Goal: Information Seeking & Learning: Learn about a topic

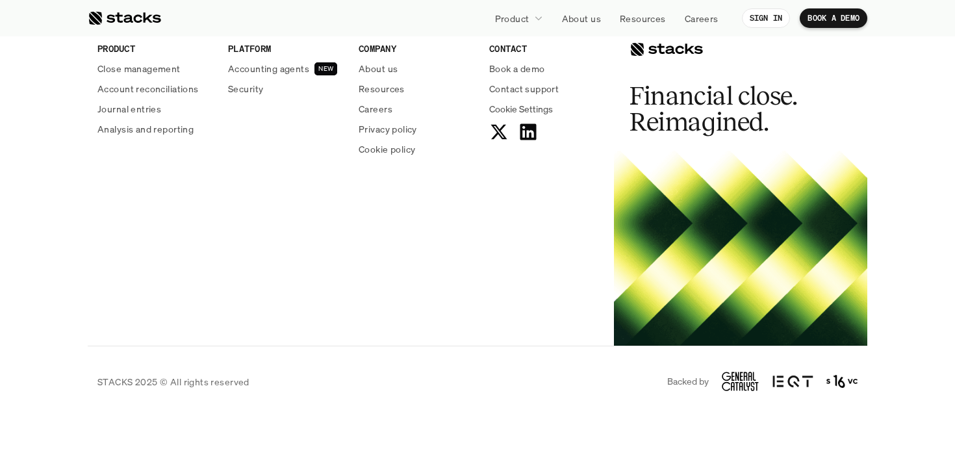
scroll to position [4891, 0]
click at [257, 70] on p "Accounting agents" at bounding box center [268, 68] width 81 height 14
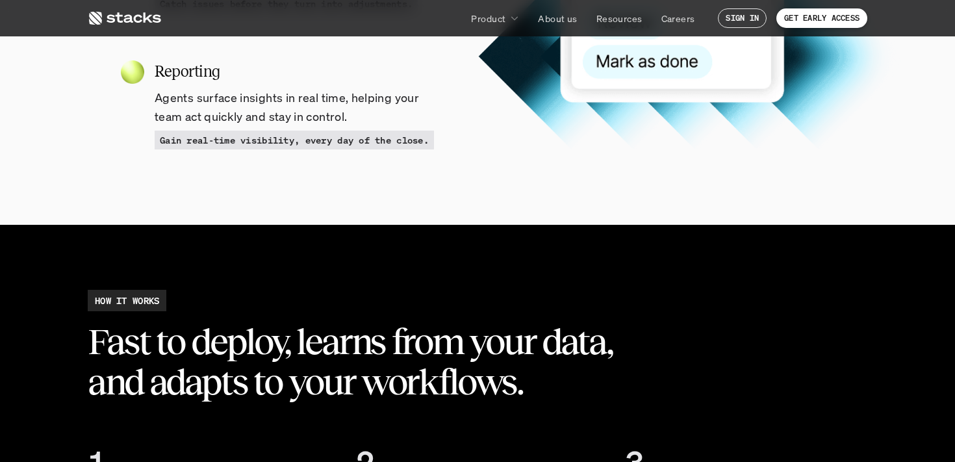
scroll to position [1680, 0]
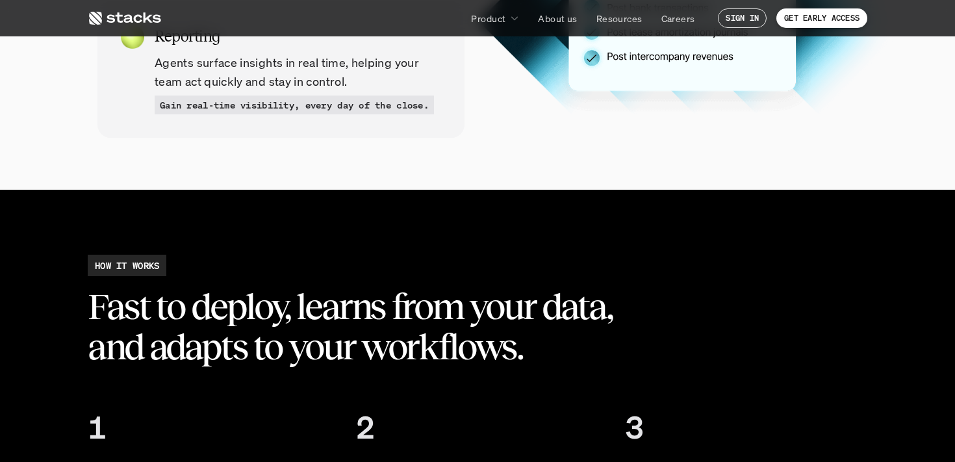
click at [129, 204] on section "HOW IT WORKS Fast to deploy, learns from your data, and adapts to your workflow…" at bounding box center [477, 402] width 955 height 424
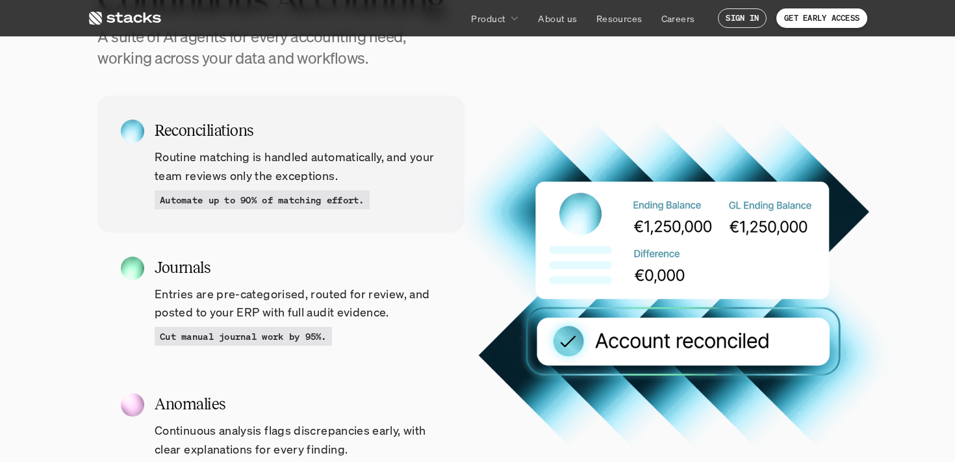
scroll to position [1185, 0]
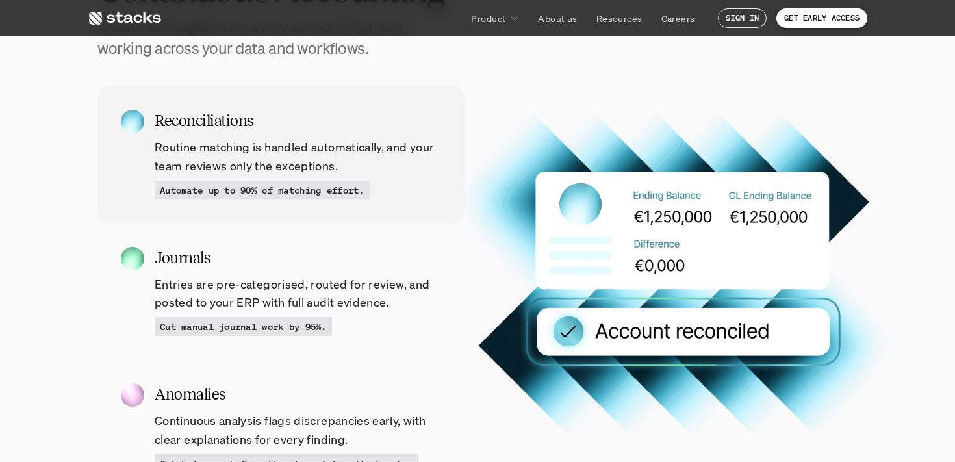
click at [41, 396] on div "Reconciliations Routine matching is handled automatically, and your team review…" at bounding box center [477, 379] width 955 height 586
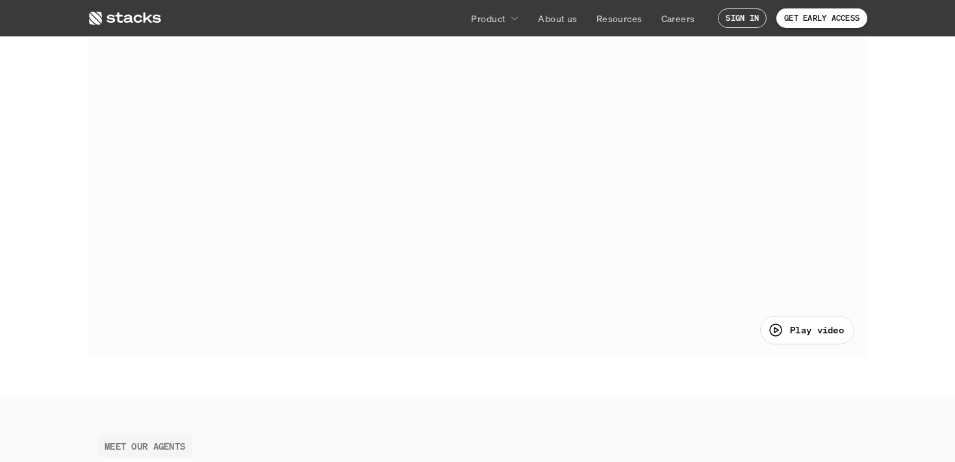
scroll to position [0, 0]
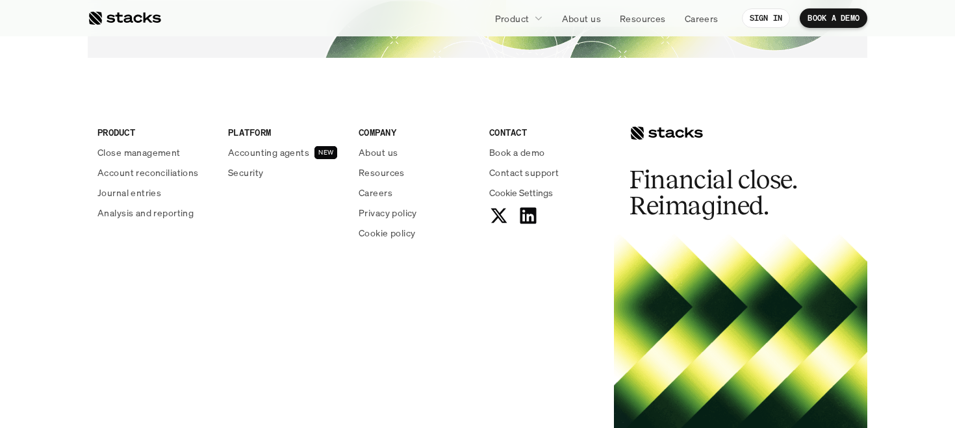
scroll to position [4795, 0]
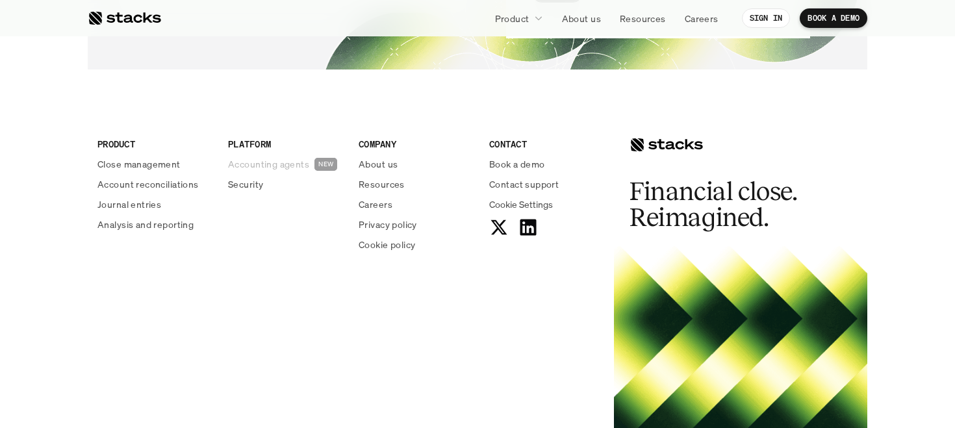
click at [270, 164] on p "Accounting agents" at bounding box center [268, 164] width 81 height 14
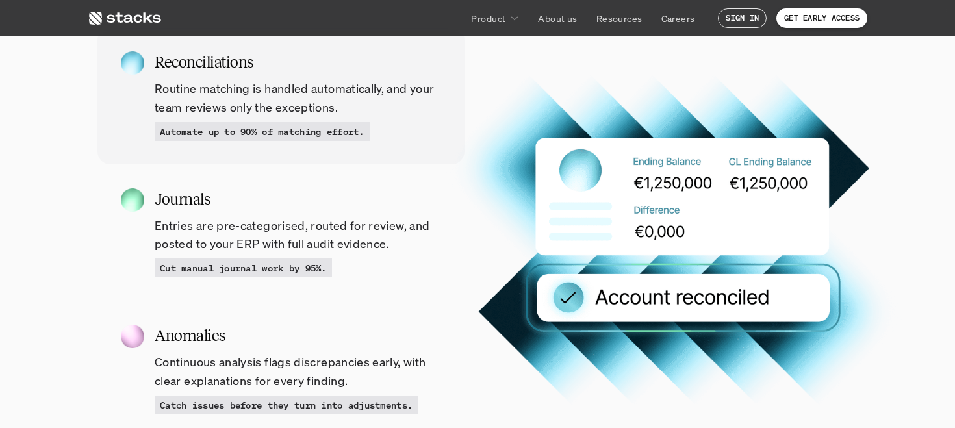
scroll to position [1209, 0]
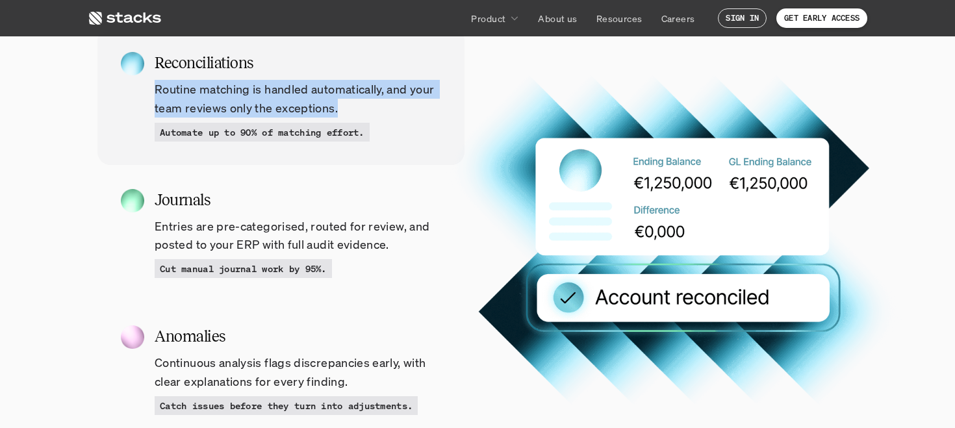
drag, startPoint x: 156, startPoint y: 92, endPoint x: 350, endPoint y: 100, distance: 193.8
click at [350, 100] on p "Routine matching is handled automatically, and your team reviews only the excep…" at bounding box center [298, 99] width 287 height 38
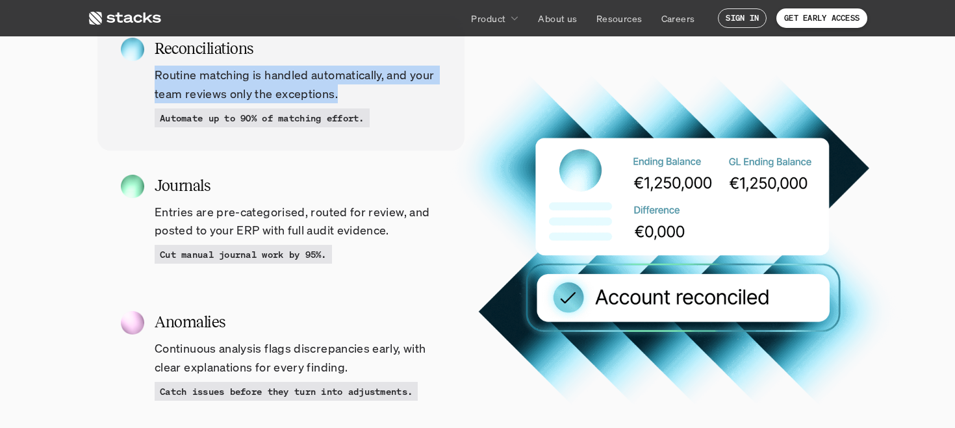
scroll to position [1224, 0]
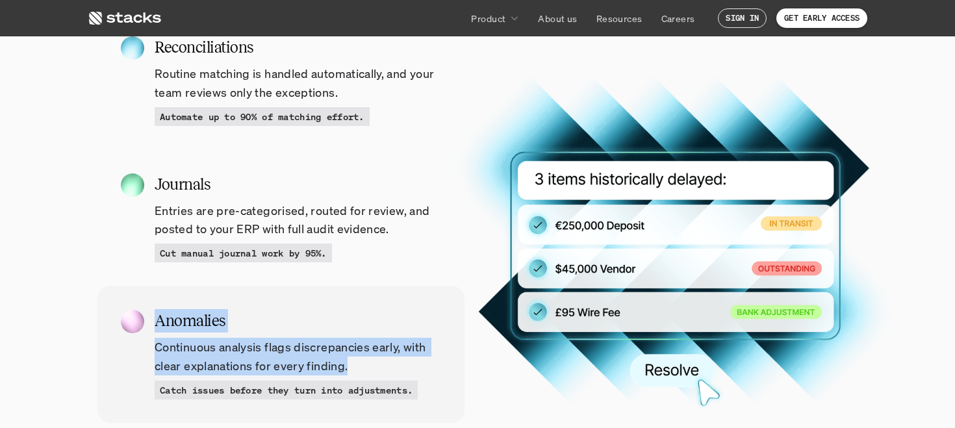
drag, startPoint x: 157, startPoint y: 317, endPoint x: 372, endPoint y: 370, distance: 221.6
click at [372, 370] on div "Anomalies Continuous analysis flags discrepancies early, with clear explanation…" at bounding box center [298, 354] width 287 height 90
click at [383, 368] on p "Continuous analysis flags discrepancies early, with clear explanations for ever…" at bounding box center [298, 357] width 287 height 38
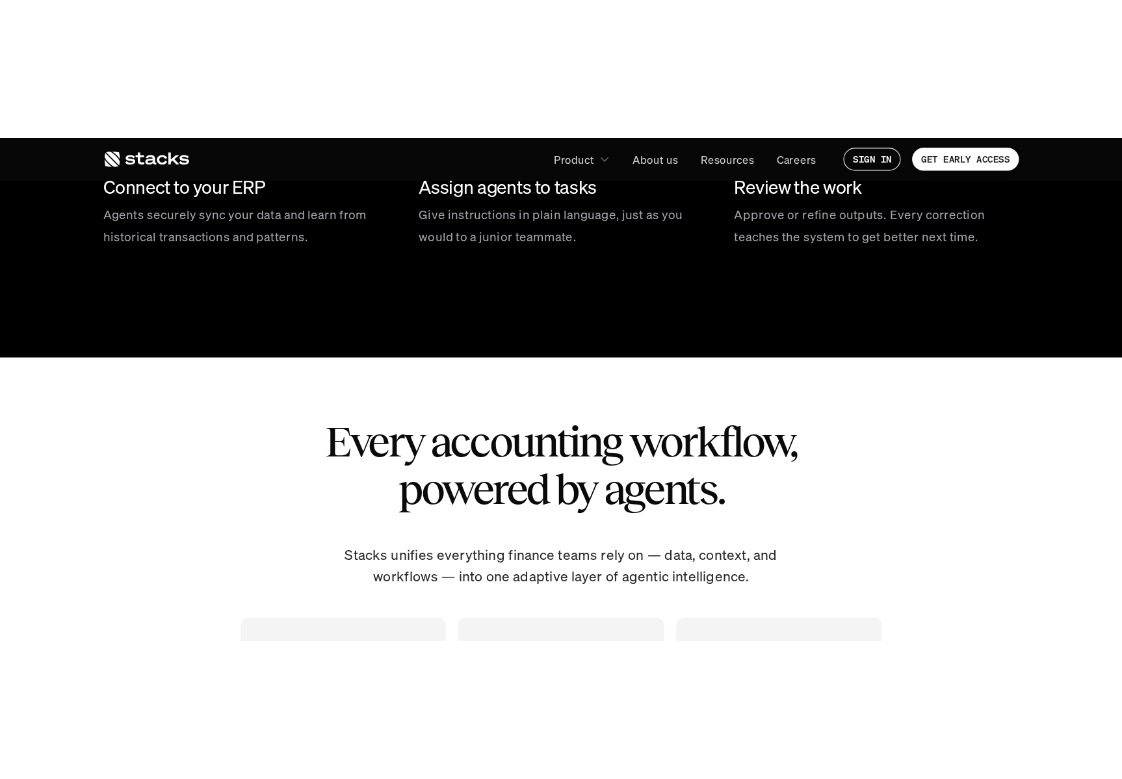
scroll to position [2139, 0]
